Goal: Task Accomplishment & Management: Manage account settings

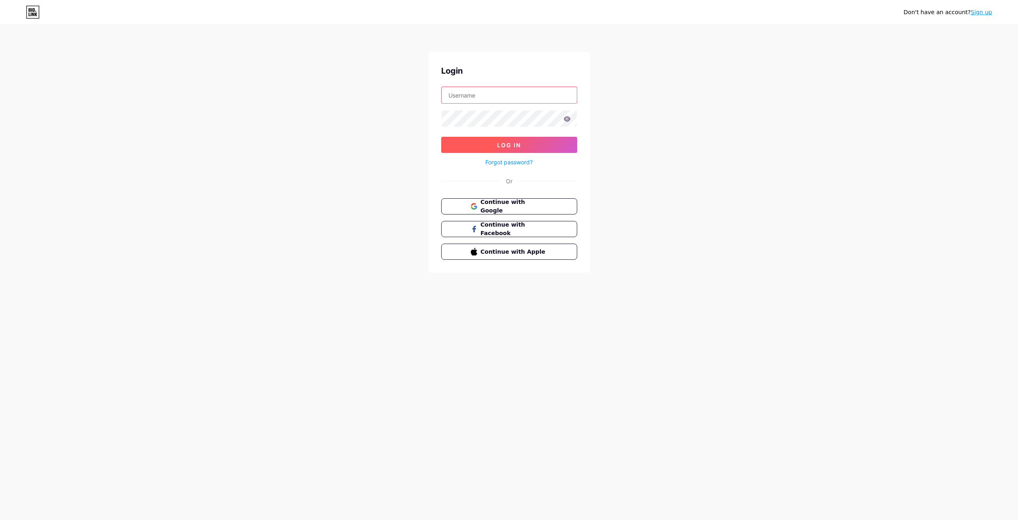
type input "[EMAIL_ADDRESS][DOMAIN_NAME]"
click at [530, 146] on button "Log In" at bounding box center [509, 145] width 136 height 16
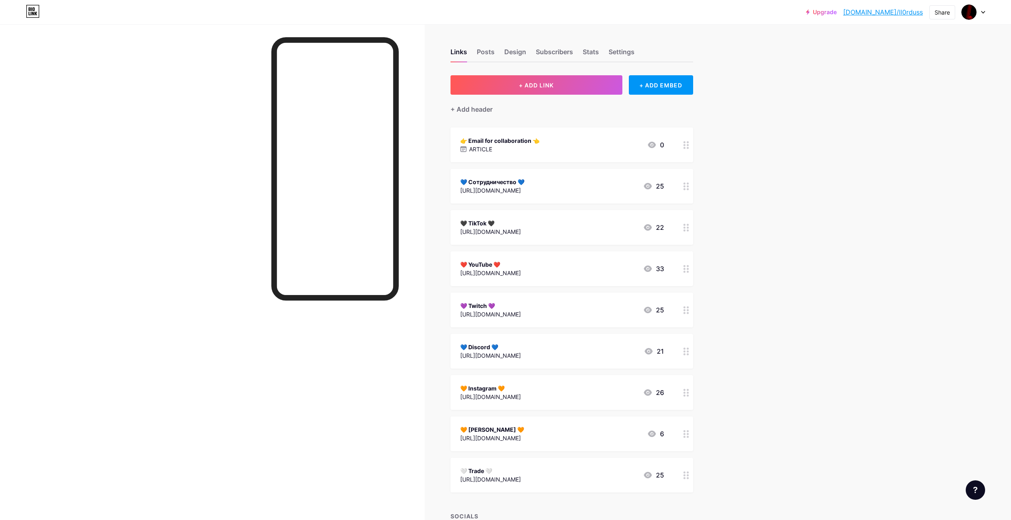
click at [514, 189] on div "[URL][DOMAIN_NAME]" at bounding box center [492, 190] width 64 height 8
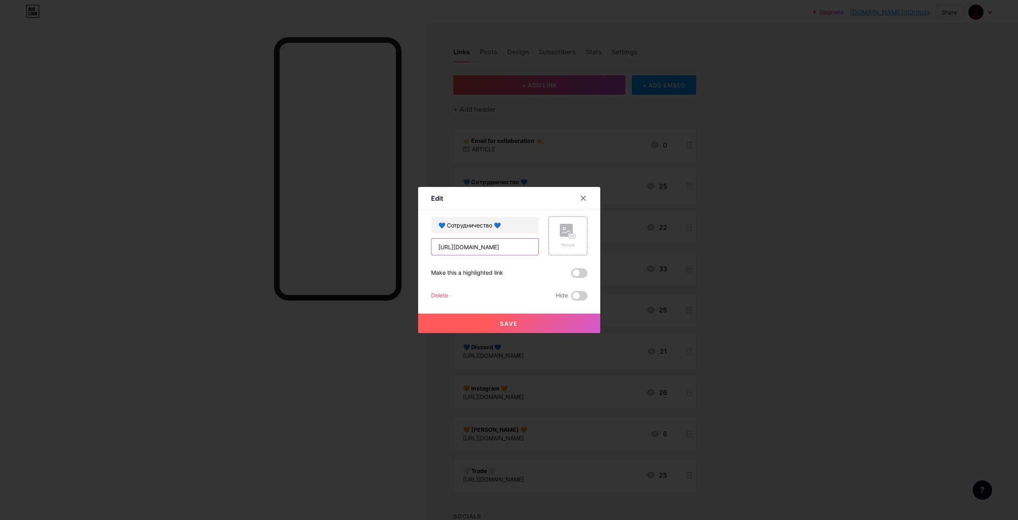
drag, startPoint x: 504, startPoint y: 244, endPoint x: 390, endPoint y: 247, distance: 113.3
click at [390, 247] on div "Edit Content YouTube Play YouTube video without leaving your page. ADD Vimeo Pl…" at bounding box center [509, 260] width 1018 height 520
paste input "S"
type input "[URL][DOMAIN_NAME]"
click at [498, 318] on button "Save" at bounding box center [509, 323] width 182 height 19
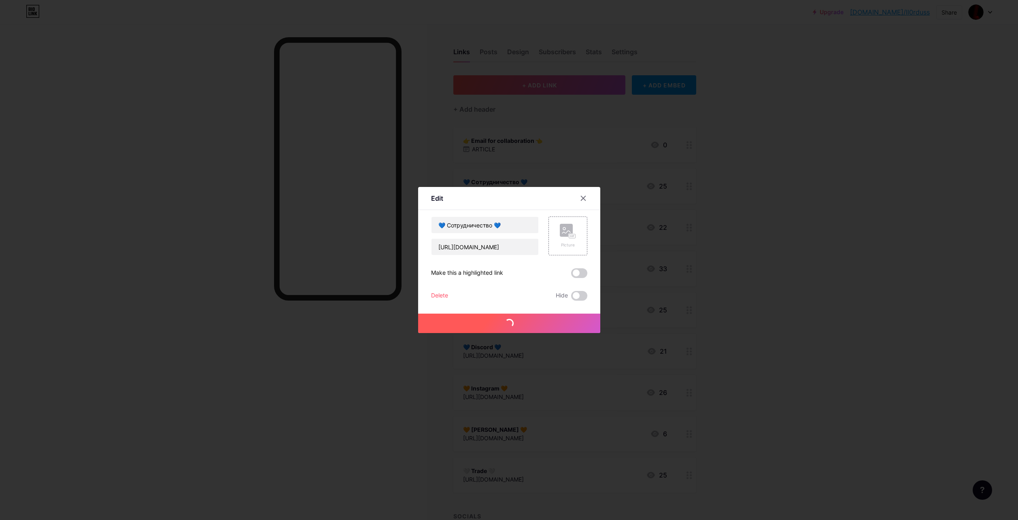
click at [504, 318] on button "Save" at bounding box center [509, 323] width 182 height 19
